Goal: Transaction & Acquisition: Purchase product/service

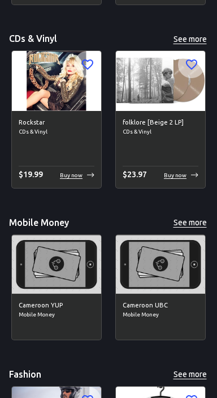
scroll to position [5061, 0]
click at [195, 221] on button "See more" at bounding box center [190, 223] width 36 height 14
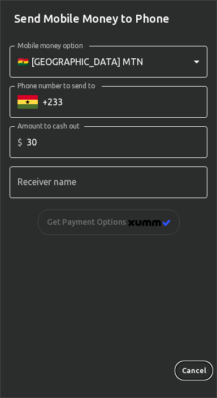
click at [187, 365] on button "Cancel" at bounding box center [194, 371] width 36 height 18
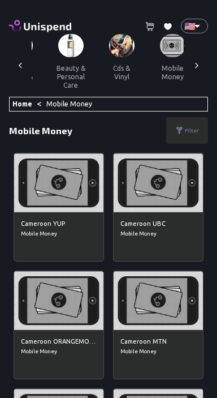
click at [89, 128] on input "30" at bounding box center [117, 142] width 181 height 32
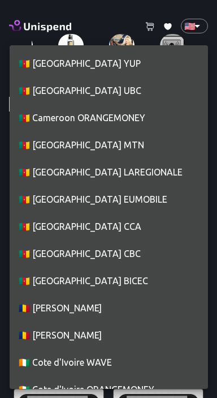
click at [44, 33] on div at bounding box center [108, 199] width 217 height 398
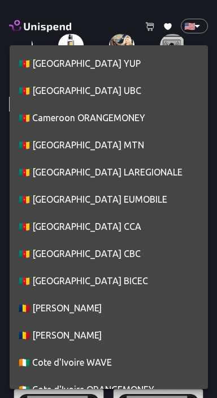
scroll to position [444, 0]
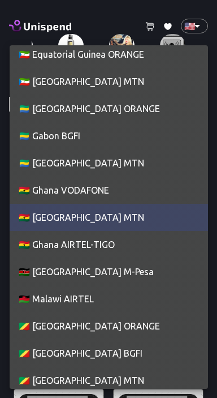
click at [108, 19] on div at bounding box center [108, 199] width 217 height 398
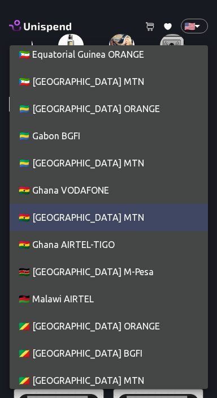
click at [43, 5] on div at bounding box center [108, 199] width 217 height 398
